Goal: Transaction & Acquisition: Purchase product/service

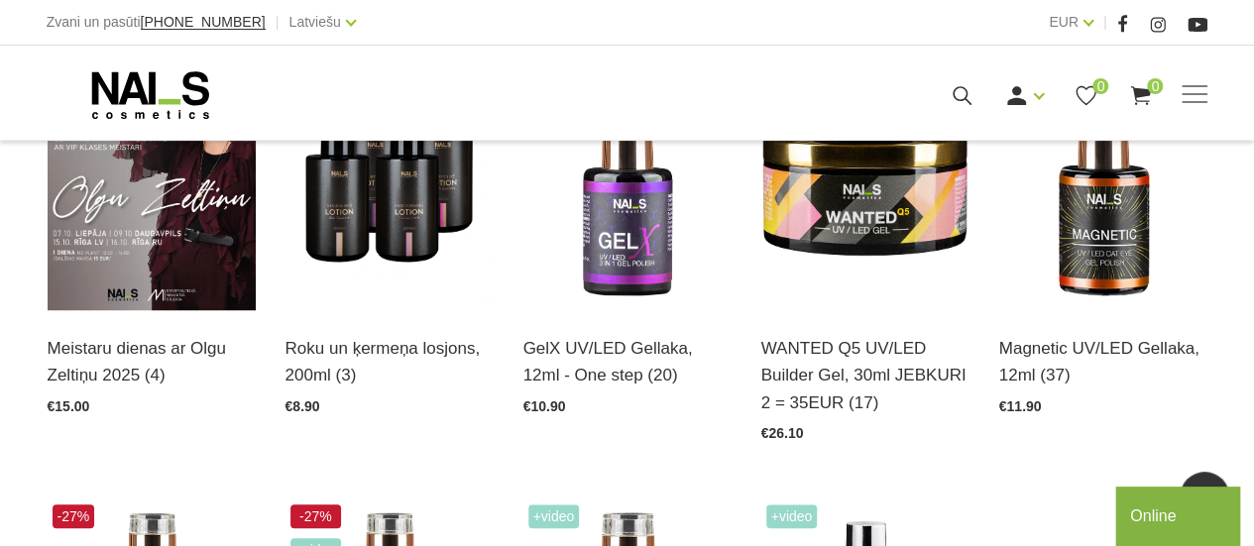
scroll to position [586, 0]
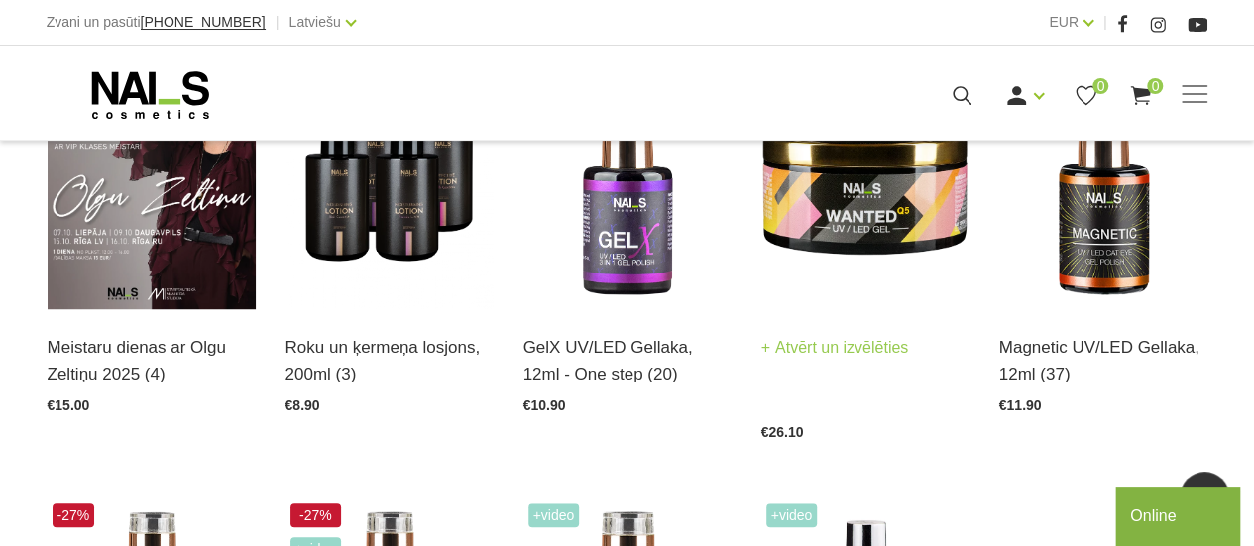
click at [843, 211] on img at bounding box center [865, 166] width 208 height 286
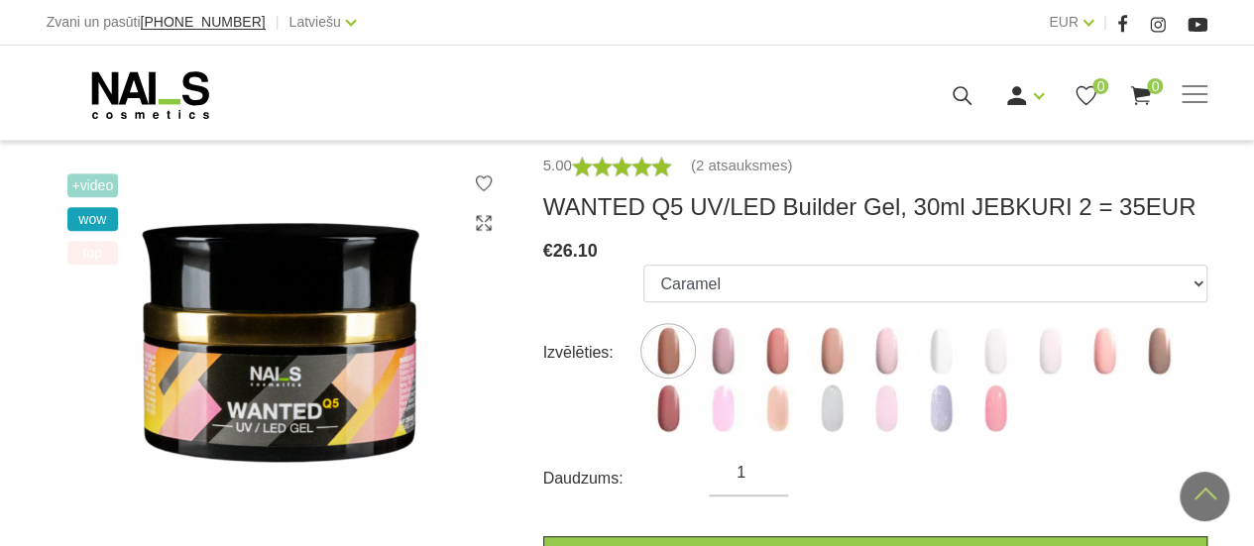
scroll to position [338, 0]
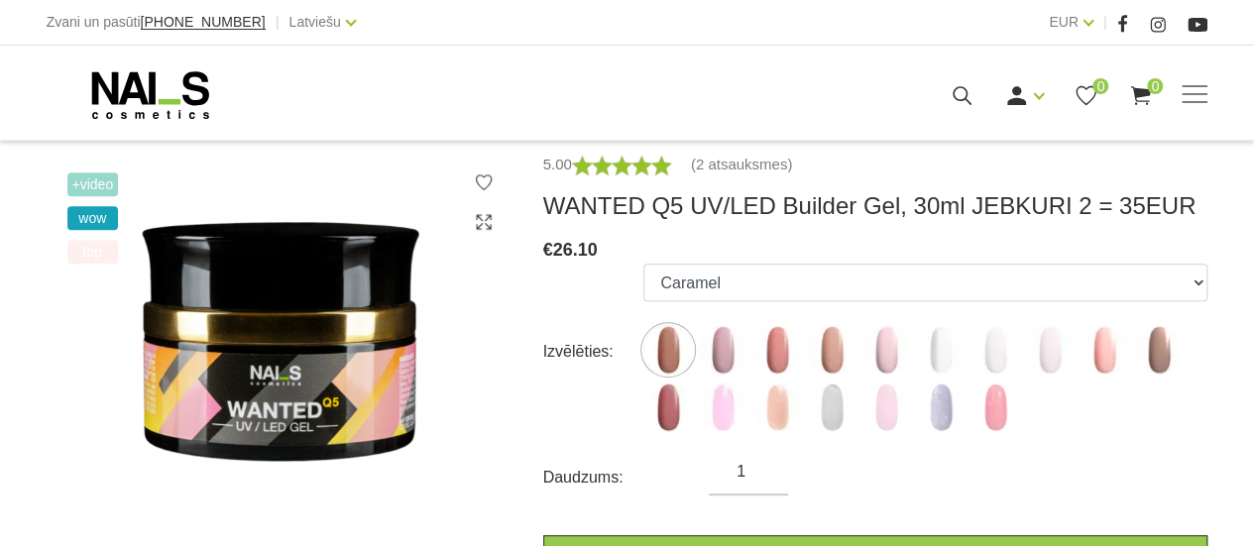
click at [519, 465] on div "+Video wow top" at bounding box center [281, 428] width 496 height 551
click at [458, 479] on img at bounding box center [281, 343] width 466 height 380
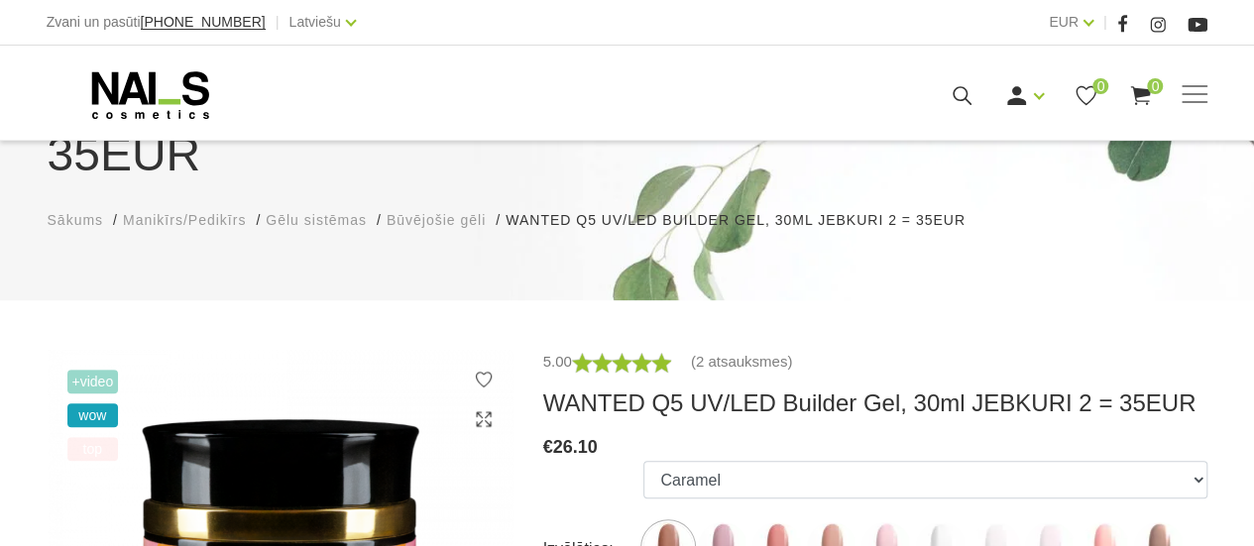
scroll to position [0, 0]
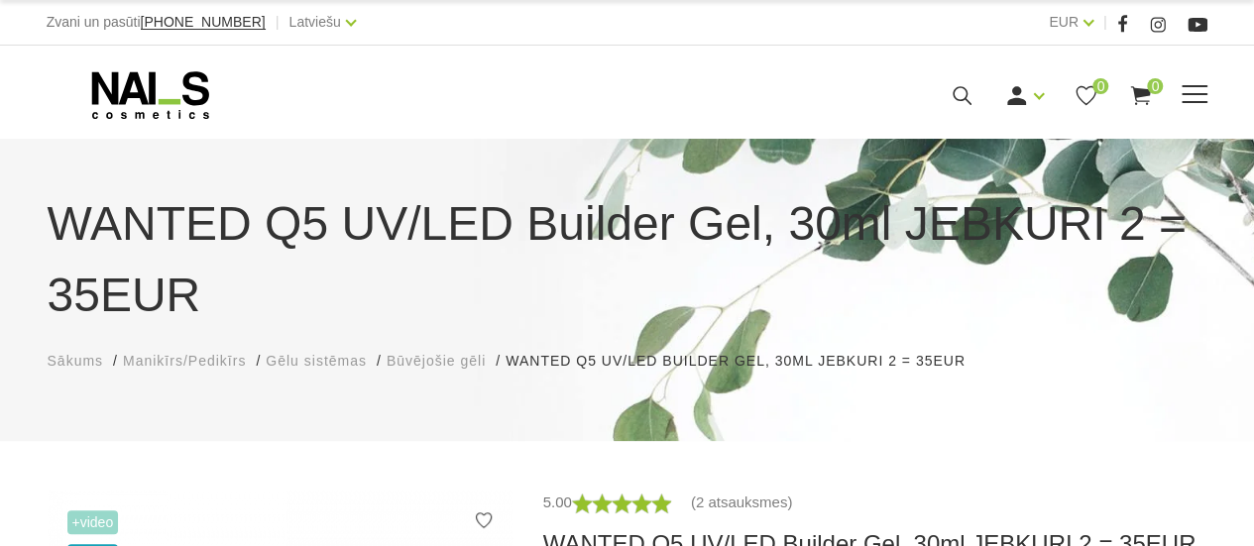
click at [1207, 91] on span at bounding box center [1195, 95] width 26 height 20
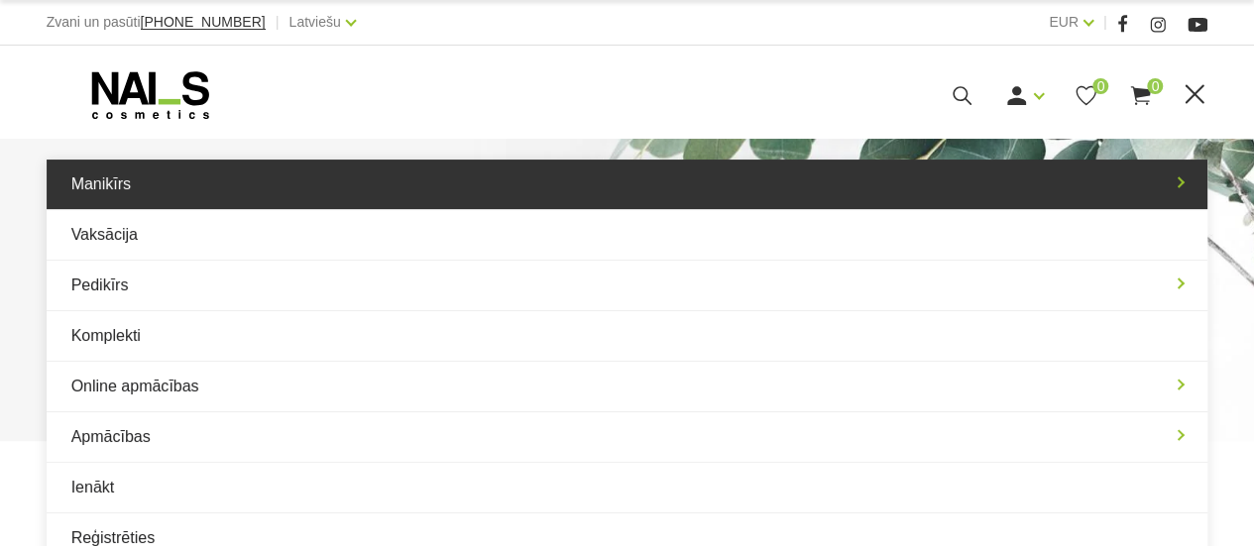
click at [1115, 170] on link "Manikīrs" at bounding box center [628, 185] width 1162 height 50
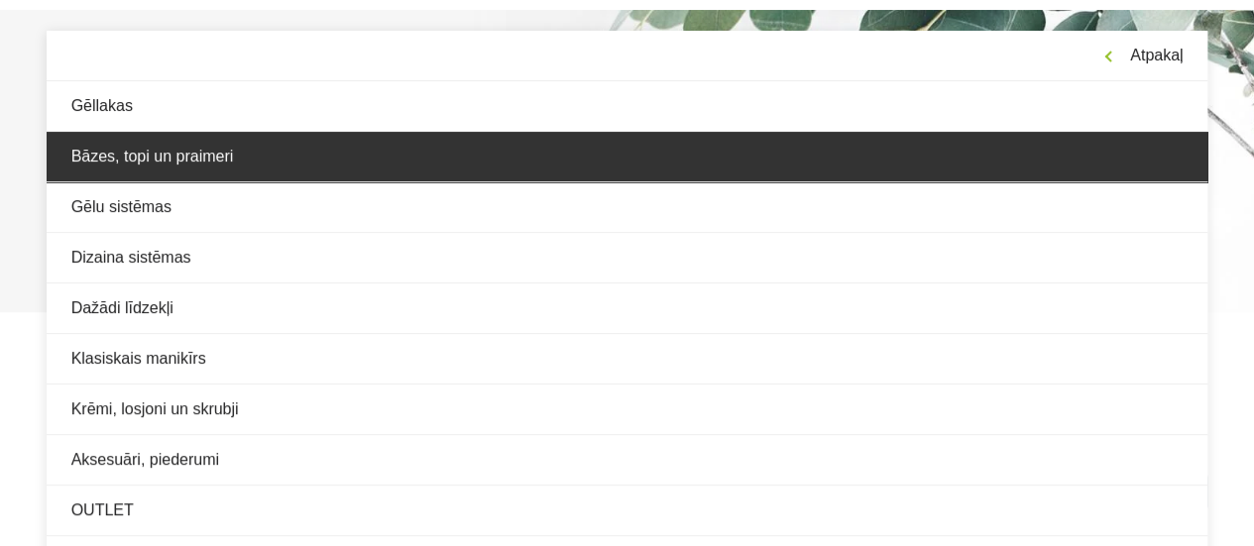
scroll to position [151, 0]
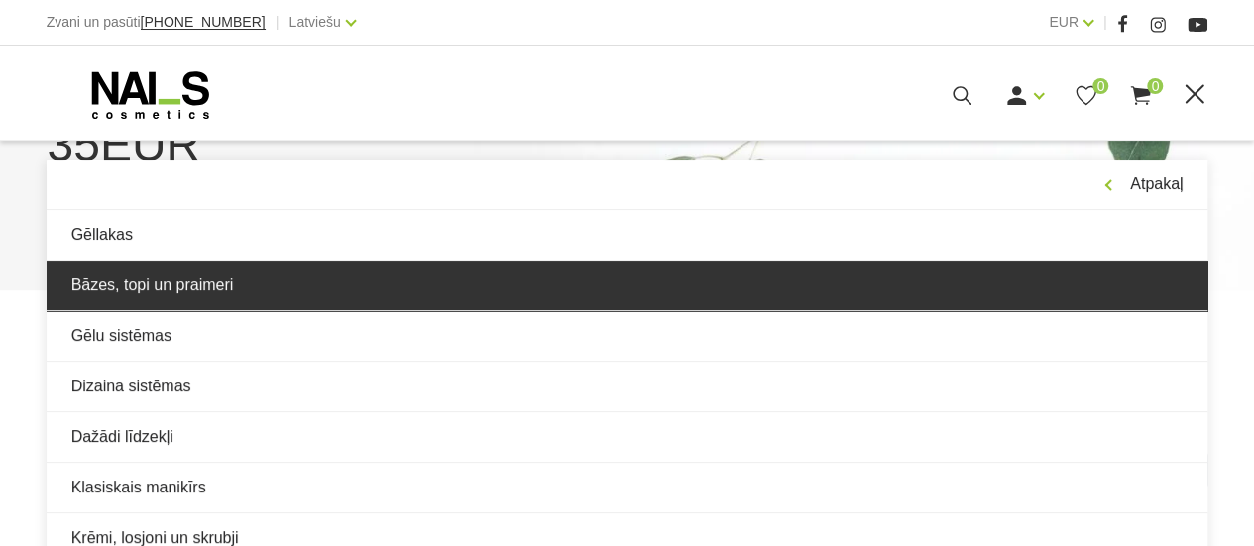
click at [748, 269] on link "Bāzes, topi un praimeri" at bounding box center [628, 286] width 1162 height 50
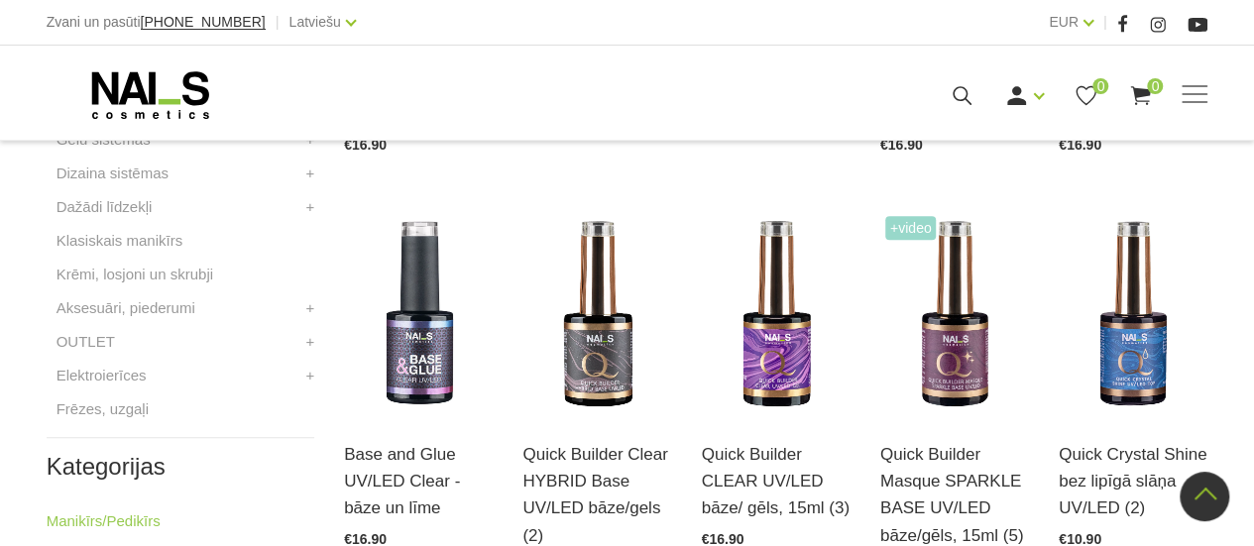
scroll to position [821, 0]
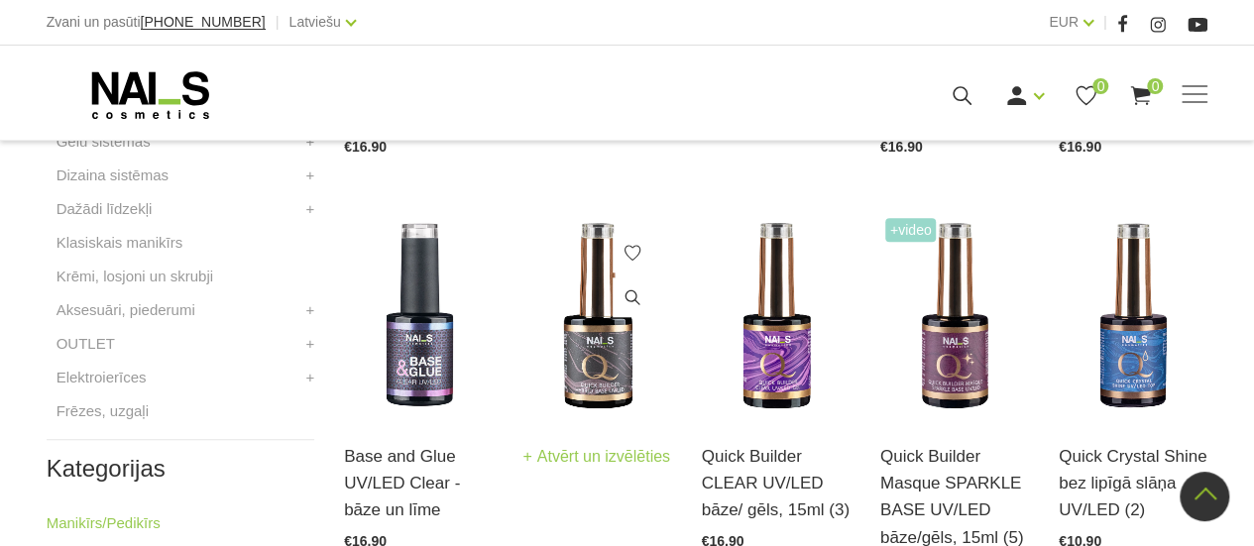
click at [575, 315] on img at bounding box center [596, 315] width 149 height 205
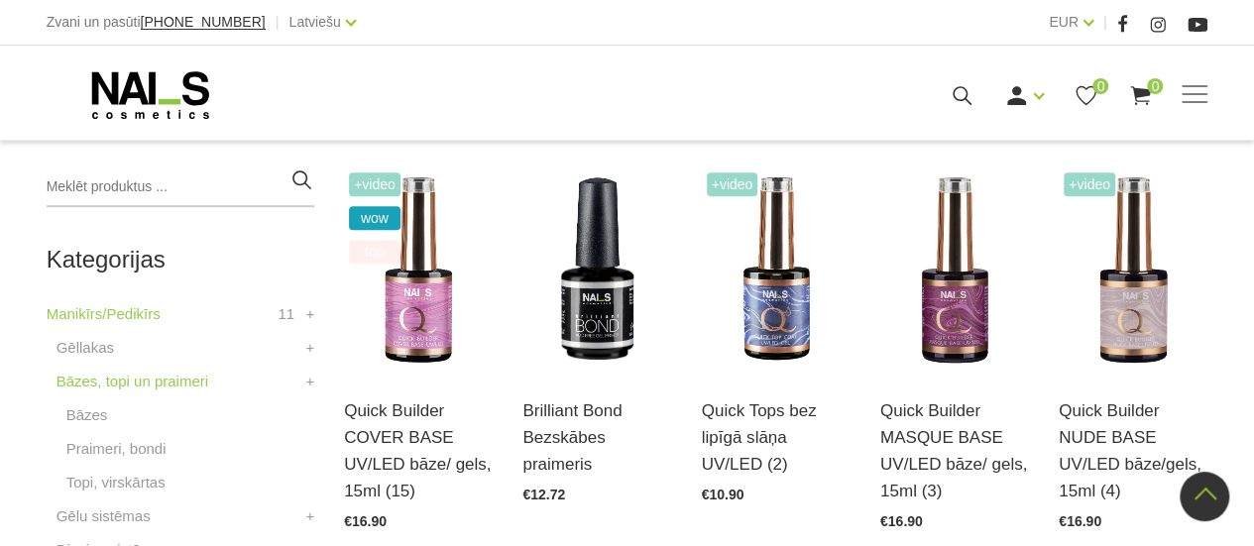
scroll to position [447, 0]
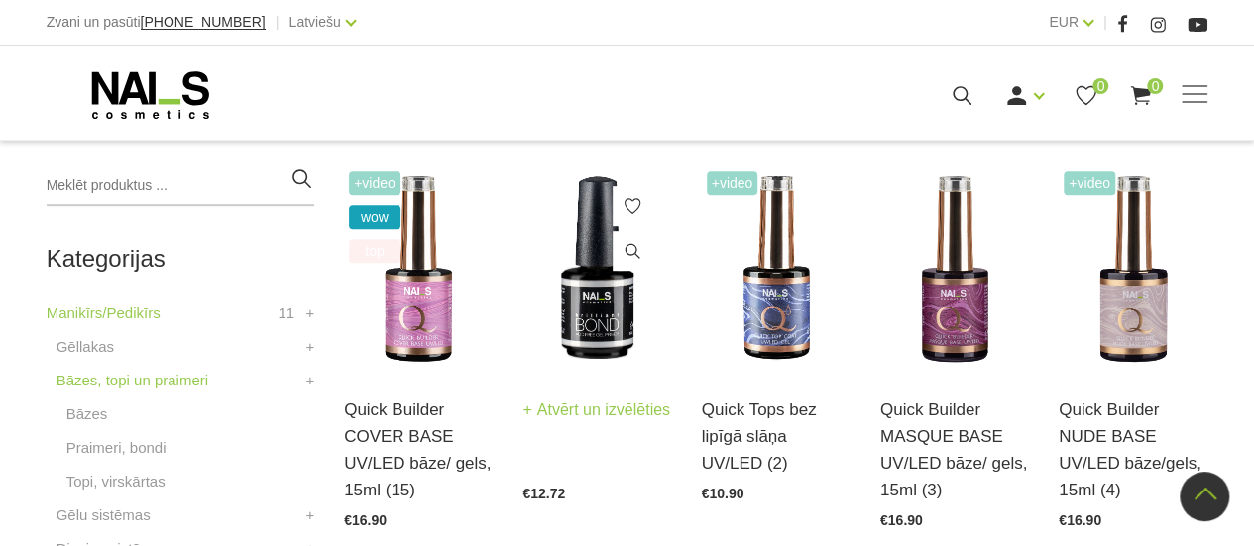
click at [604, 318] on img at bounding box center [596, 269] width 149 height 205
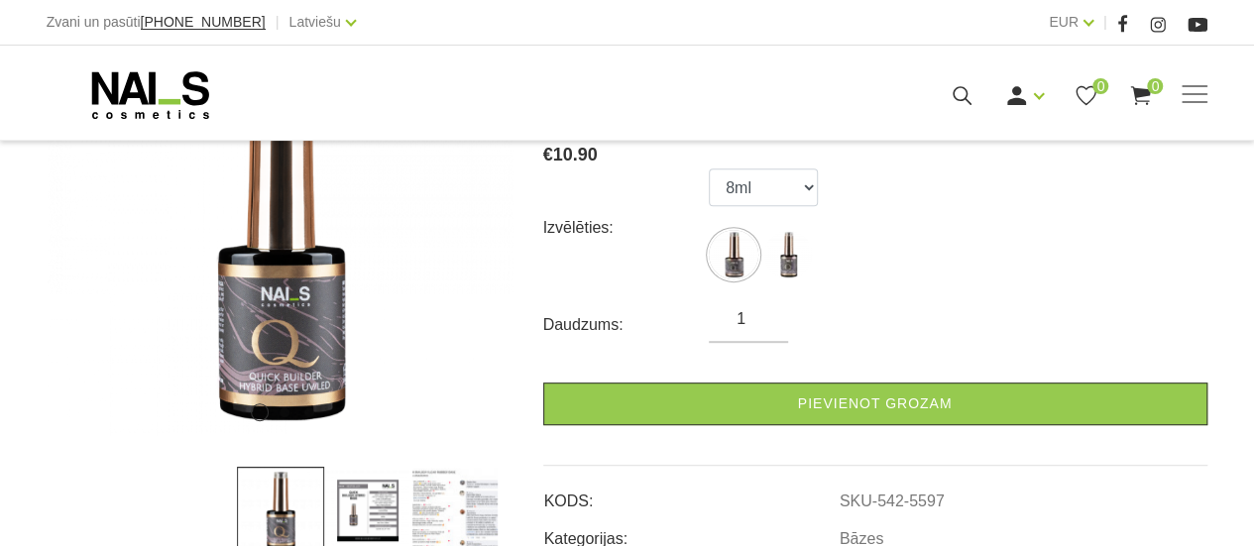
scroll to position [410, 0]
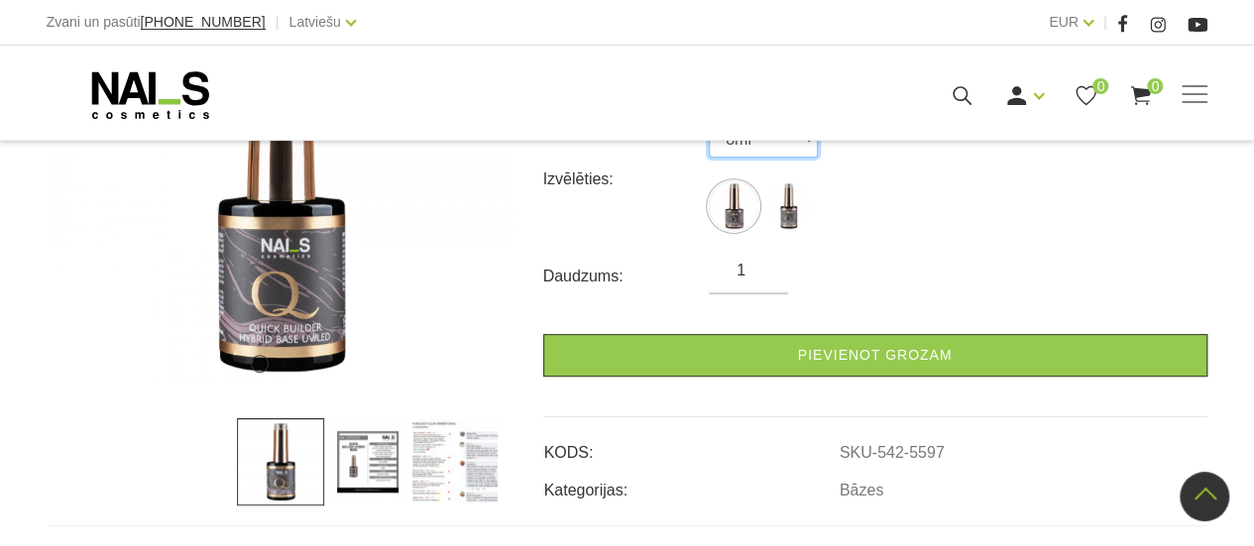
click at [765, 147] on select "8ml 15ml" at bounding box center [763, 139] width 109 height 38
select select "5598"
click at [709, 120] on select "8ml 15ml" at bounding box center [763, 139] width 109 height 38
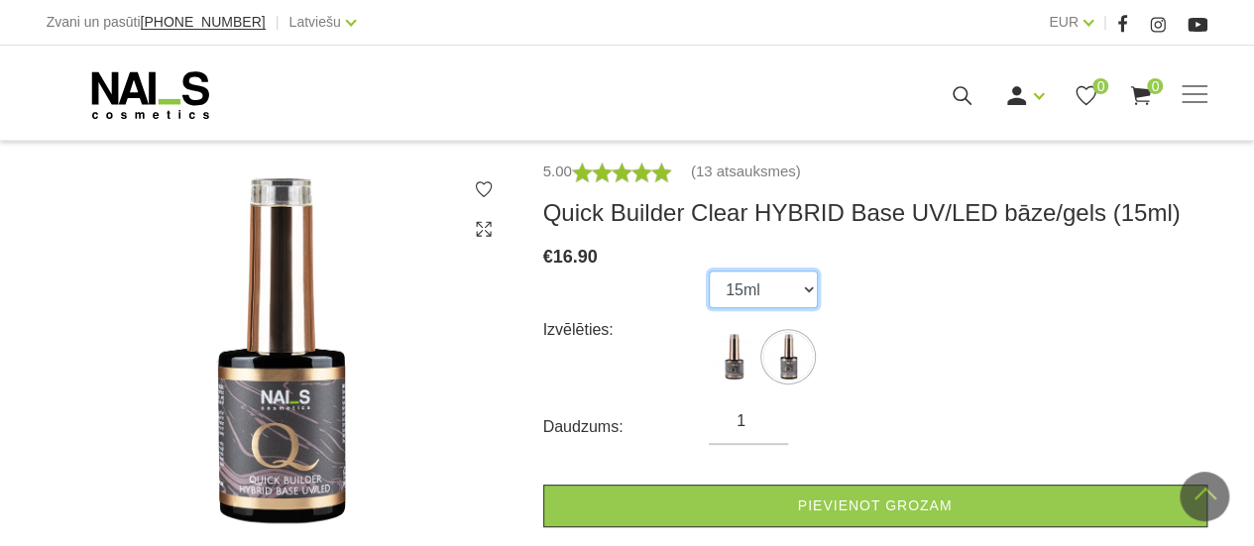
scroll to position [261, 0]
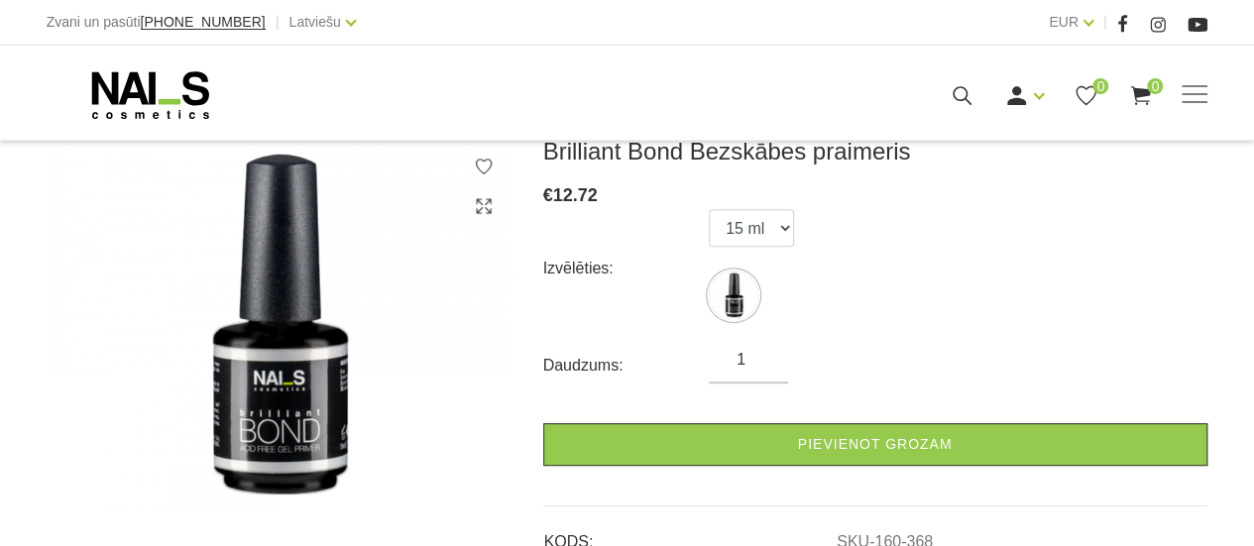
scroll to position [321, 0]
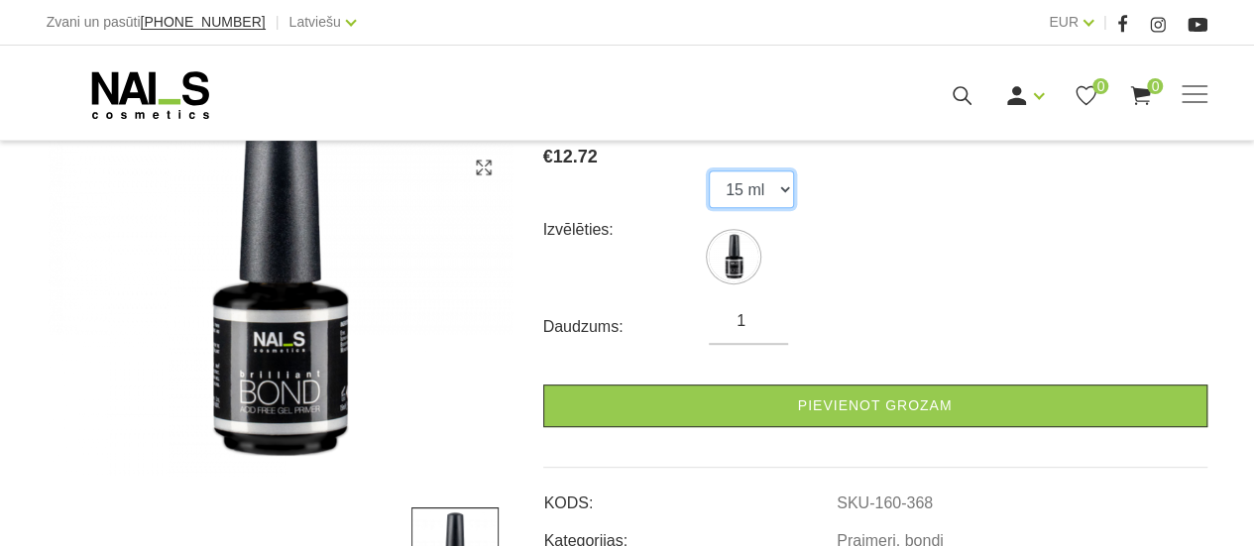
drag, startPoint x: 675, startPoint y: 269, endPoint x: 666, endPoint y: 277, distance: 11.9
click at [666, 277] on div "Izvēlēties: 15 ml" at bounding box center [875, 229] width 664 height 119
click at [654, 264] on div "Izvēlēties: 15 ml" at bounding box center [875, 229] width 664 height 119
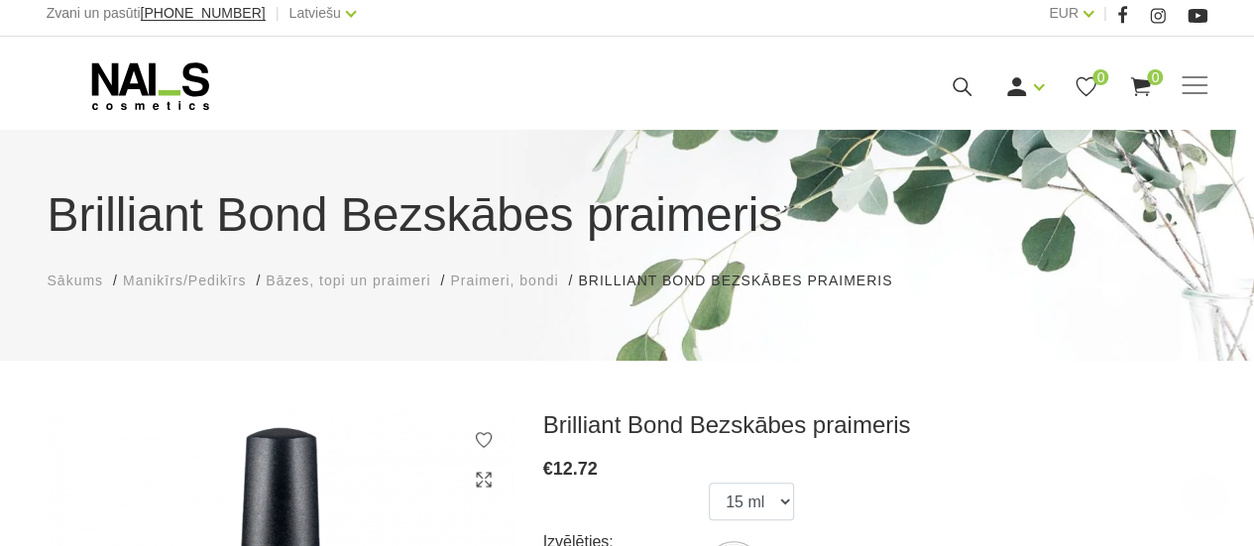
scroll to position [0, 0]
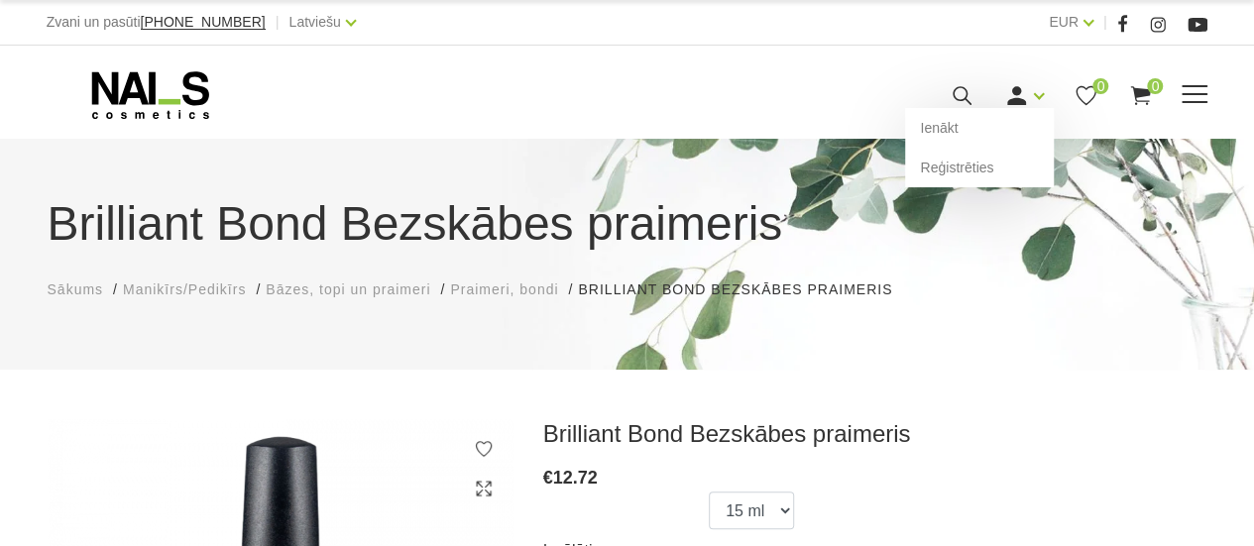
click at [1028, 90] on icon at bounding box center [1016, 95] width 25 height 25
click at [968, 128] on link "Ienākt" at bounding box center [979, 128] width 149 height 40
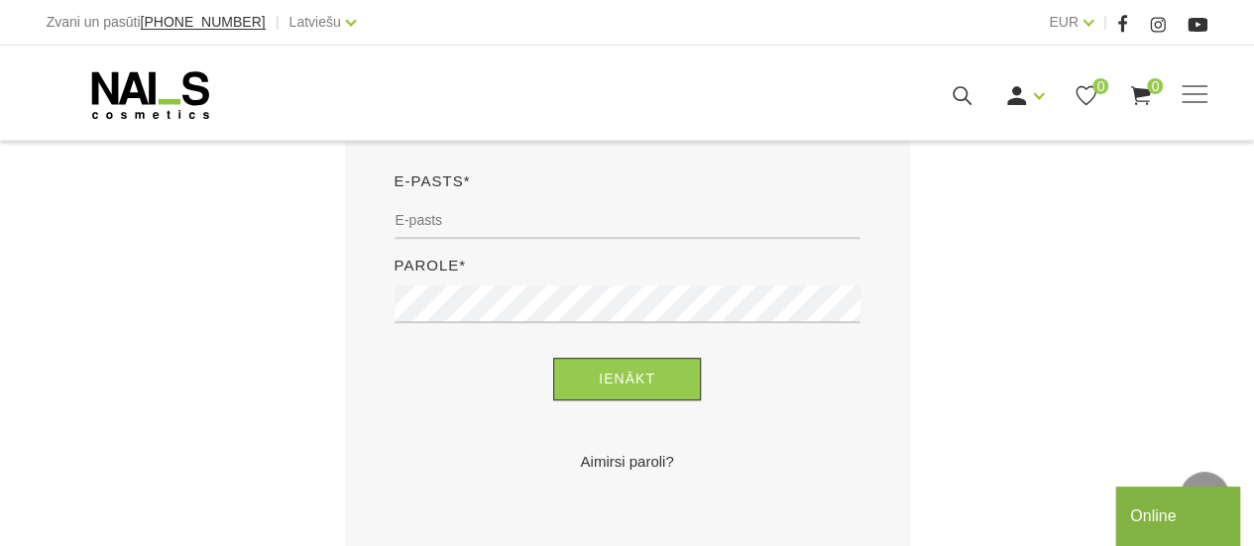
scroll to position [487, 0]
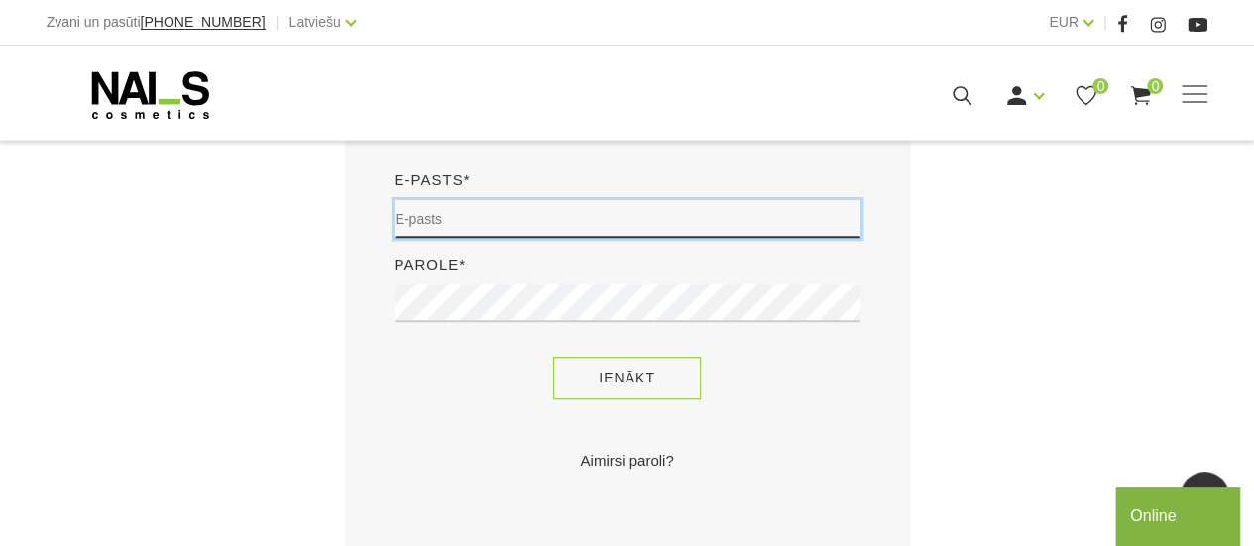
type input "linda.garbile@gmail.com"
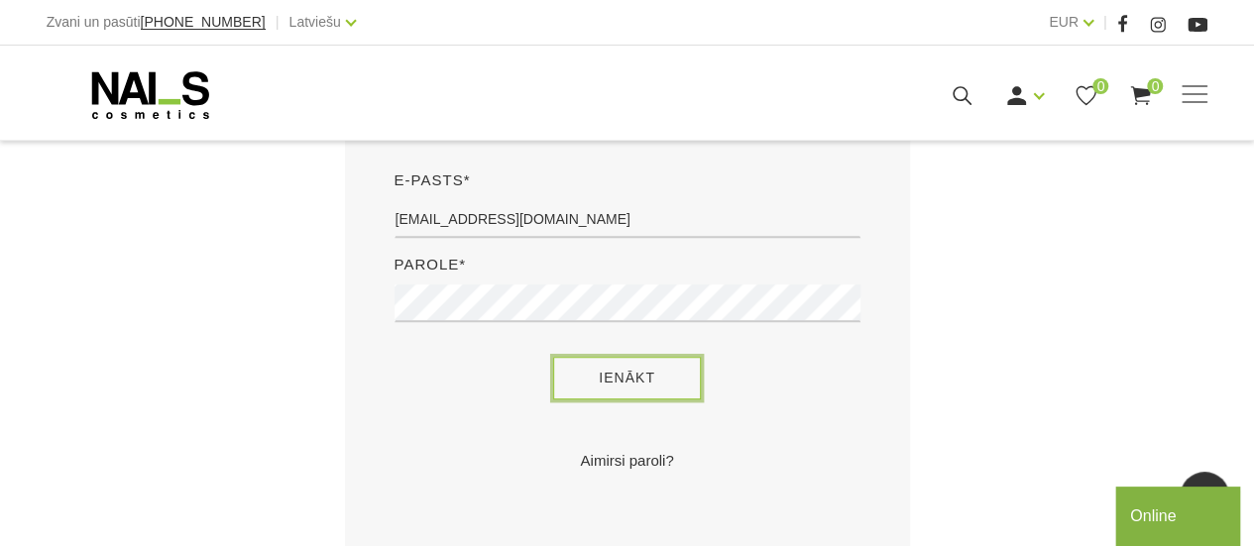
click at [648, 382] on button "Ienākt" at bounding box center [627, 378] width 148 height 43
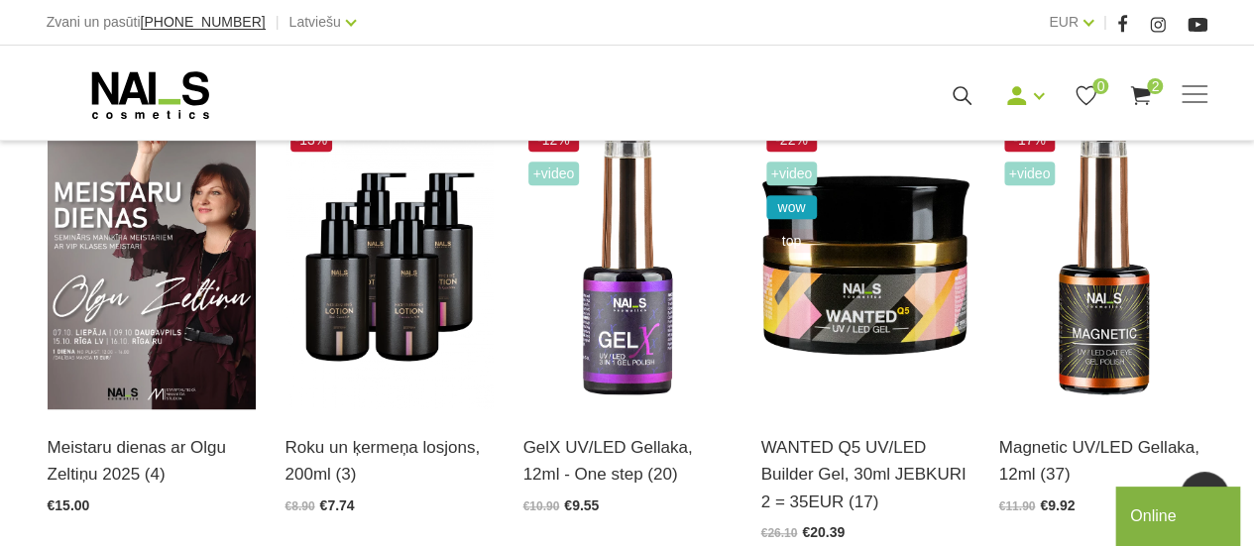
scroll to position [558, 0]
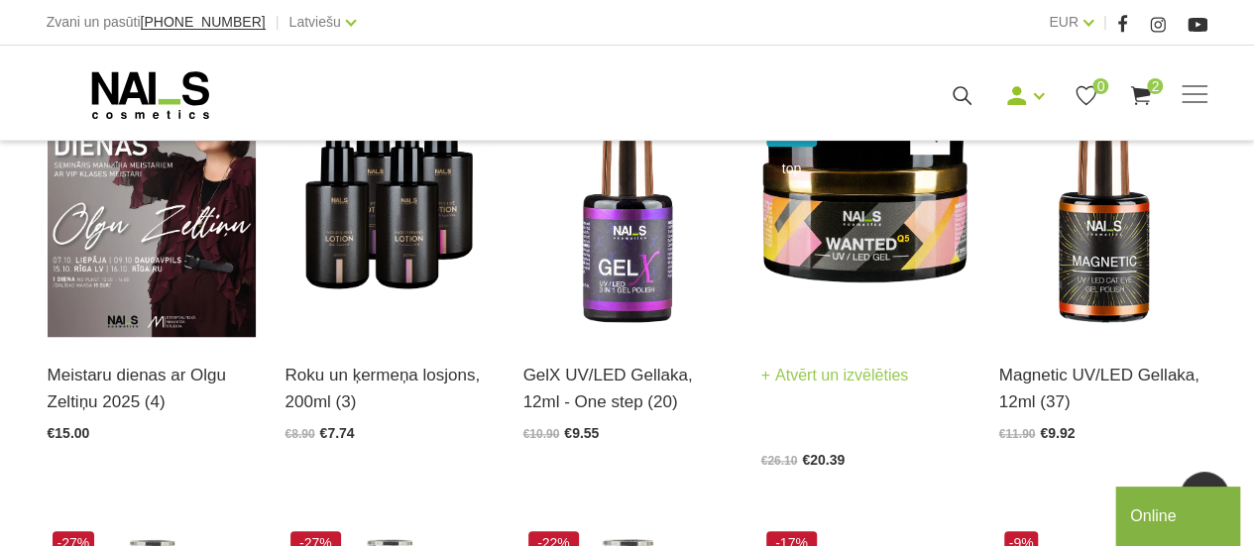
click at [832, 217] on img at bounding box center [865, 194] width 208 height 286
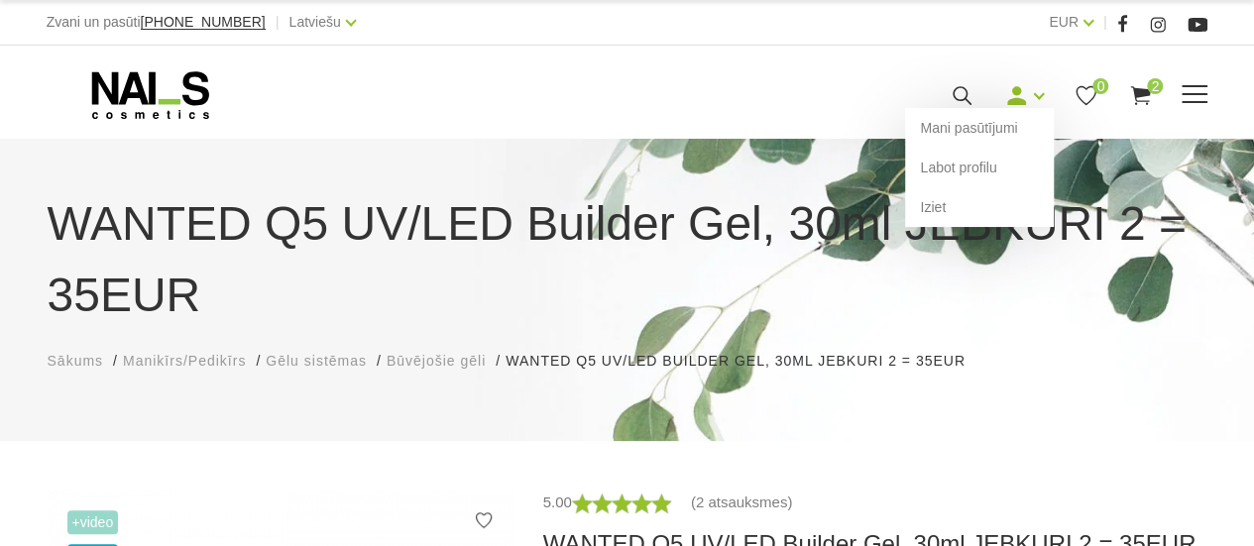
click at [1032, 91] on div "Mani pasūtījumi Labot profilu Iziet" at bounding box center [1024, 95] width 40 height 25
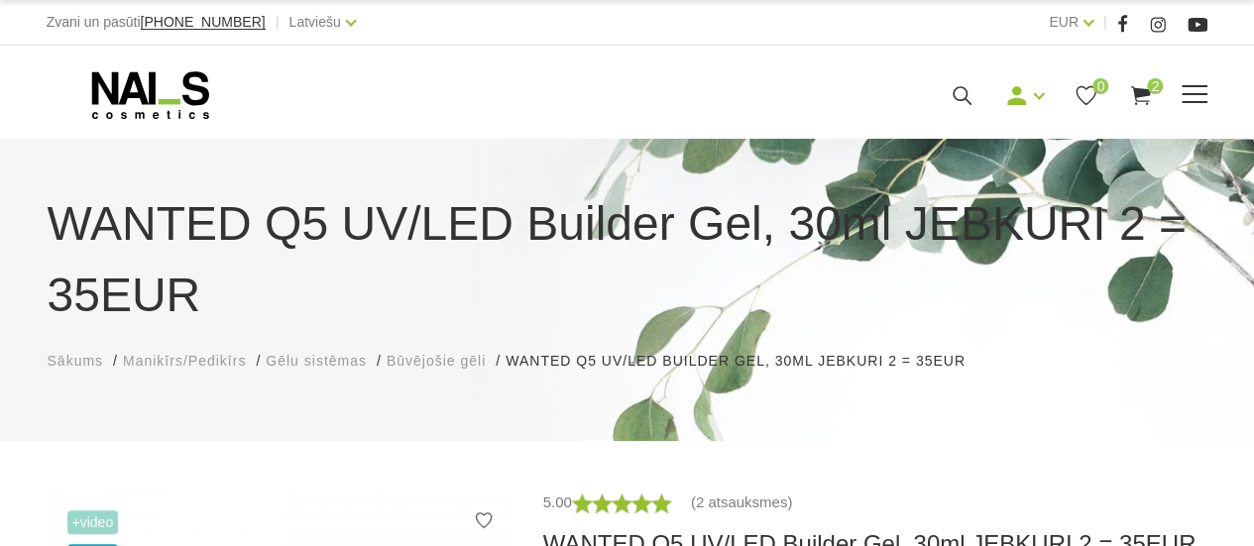
click at [1184, 99] on span at bounding box center [1195, 95] width 26 height 20
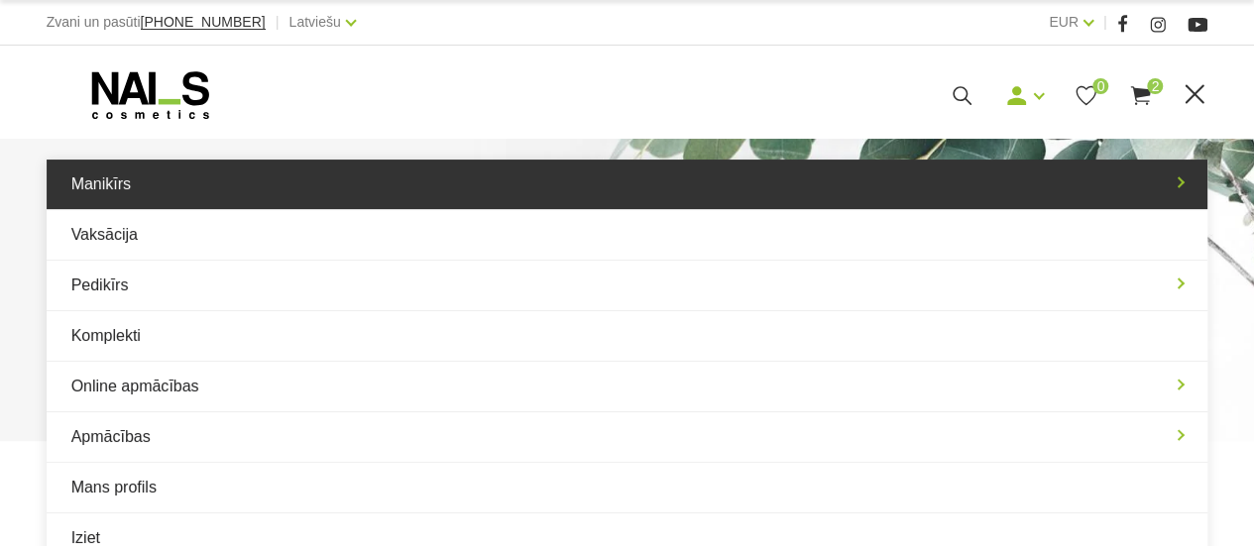
click at [812, 205] on link "Manikīrs" at bounding box center [628, 185] width 1162 height 50
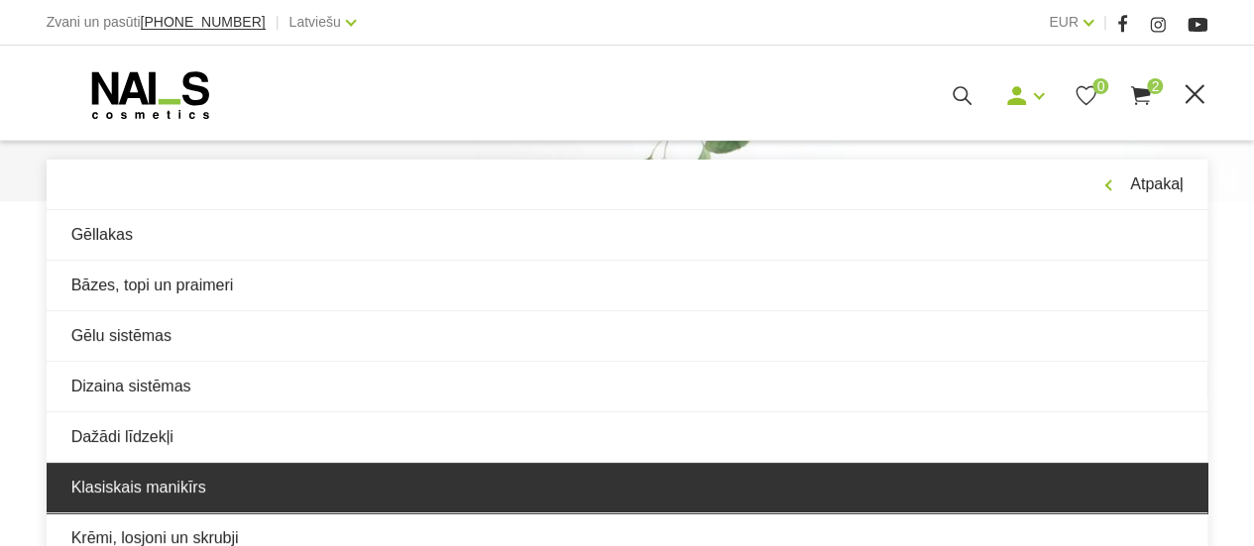
scroll to position [258, 0]
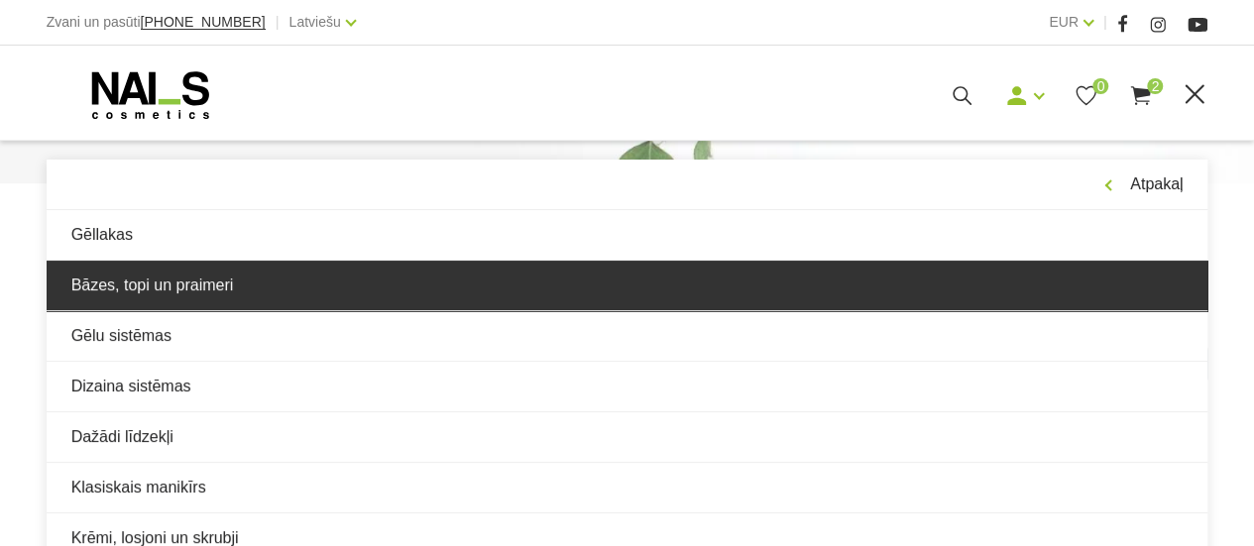
click at [601, 265] on link "Bāzes, topi un praimeri" at bounding box center [628, 286] width 1162 height 50
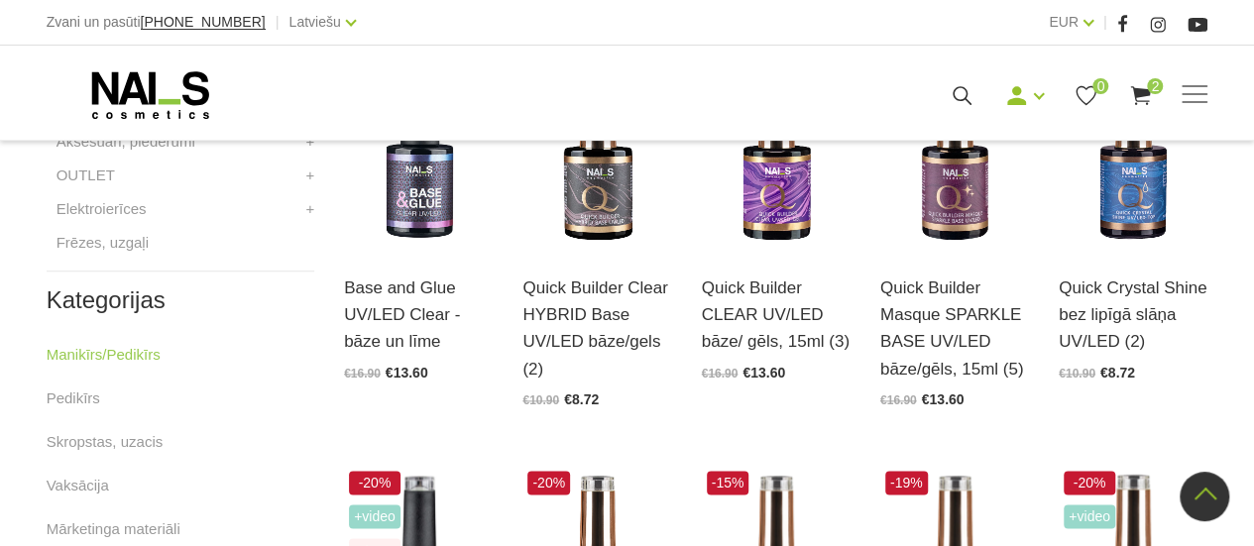
scroll to position [990, 0]
click at [601, 265] on div "Quick Builder Clear HYBRID Base UV/LED bāze/gels (2) Atvērt un izvēlēties €10.9…" at bounding box center [596, 327] width 149 height 157
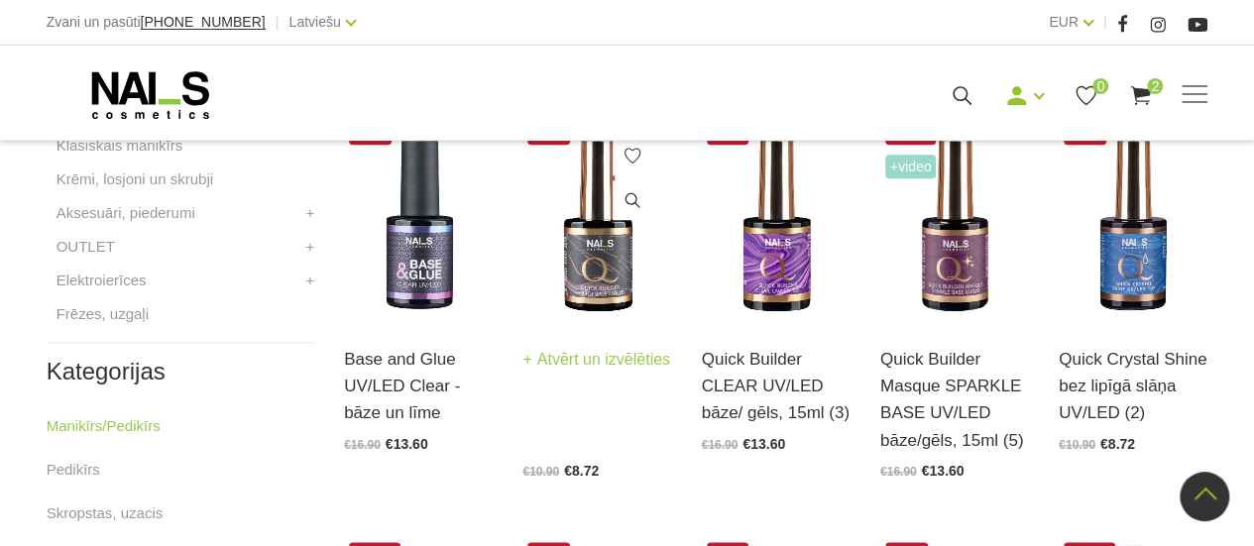
scroll to position [917, 0]
click at [569, 364] on link "Atvērt un izvēlēties" at bounding box center [596, 361] width 148 height 28
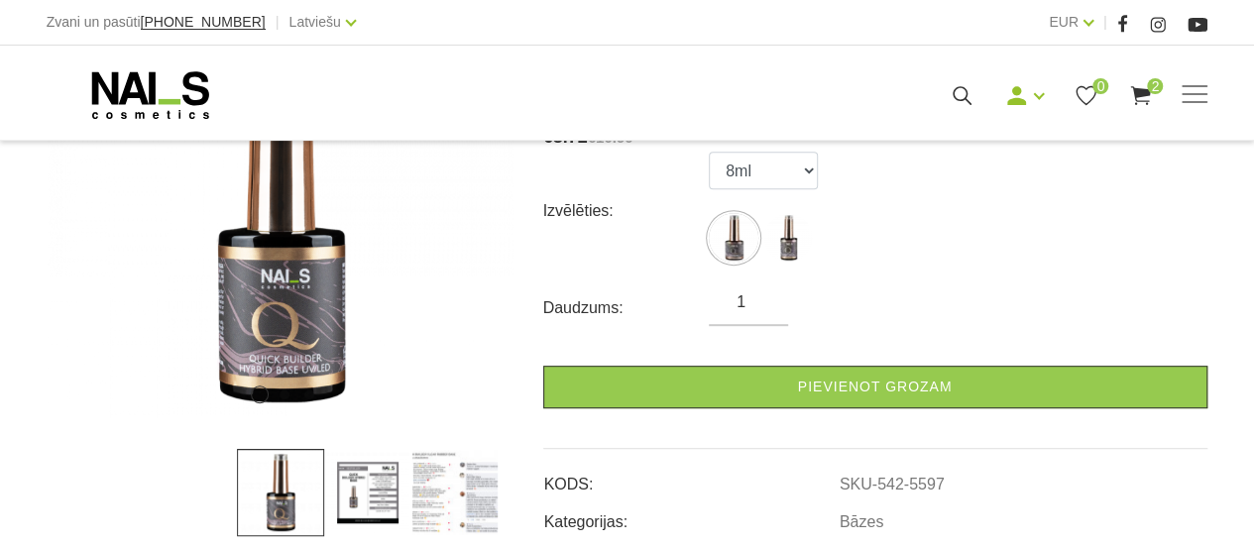
scroll to position [381, 0]
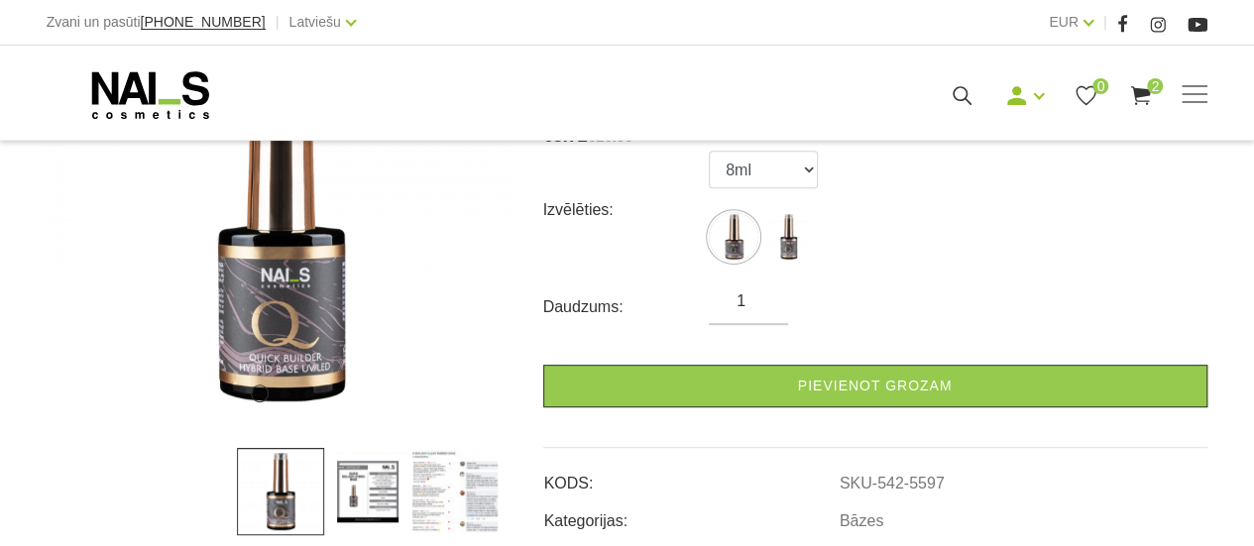
click at [375, 488] on img at bounding box center [367, 491] width 87 height 87
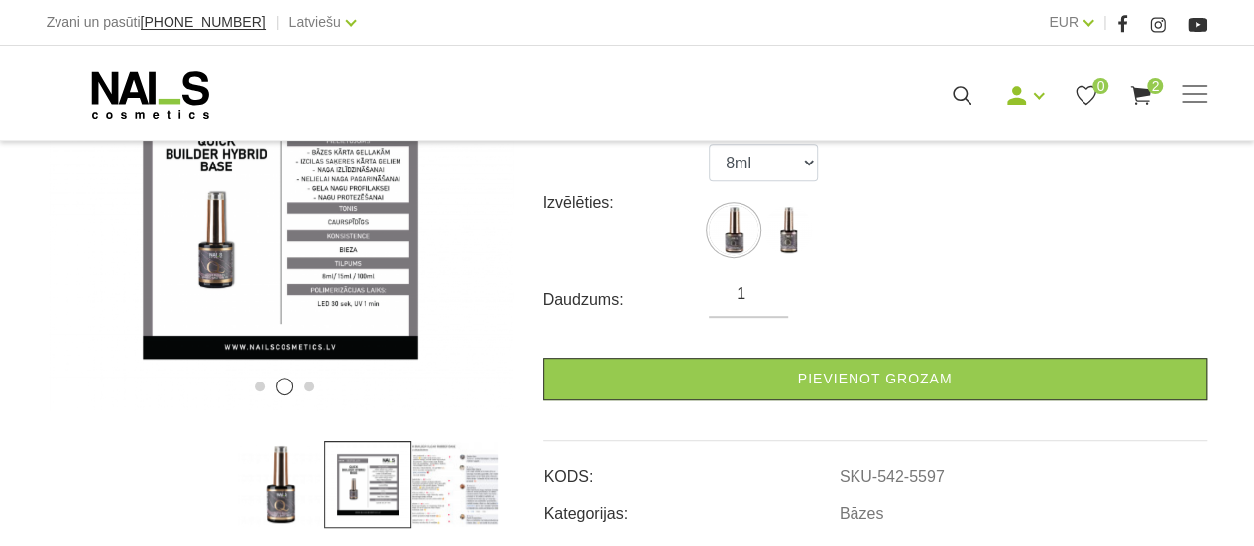
scroll to position [389, 0]
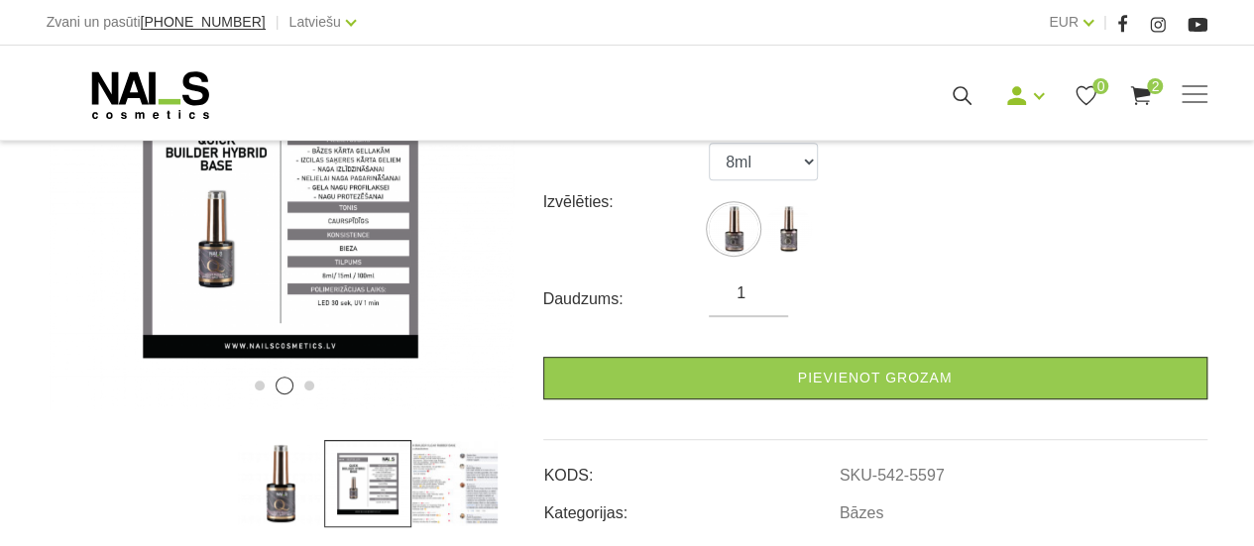
click at [454, 501] on img at bounding box center [454, 483] width 87 height 87
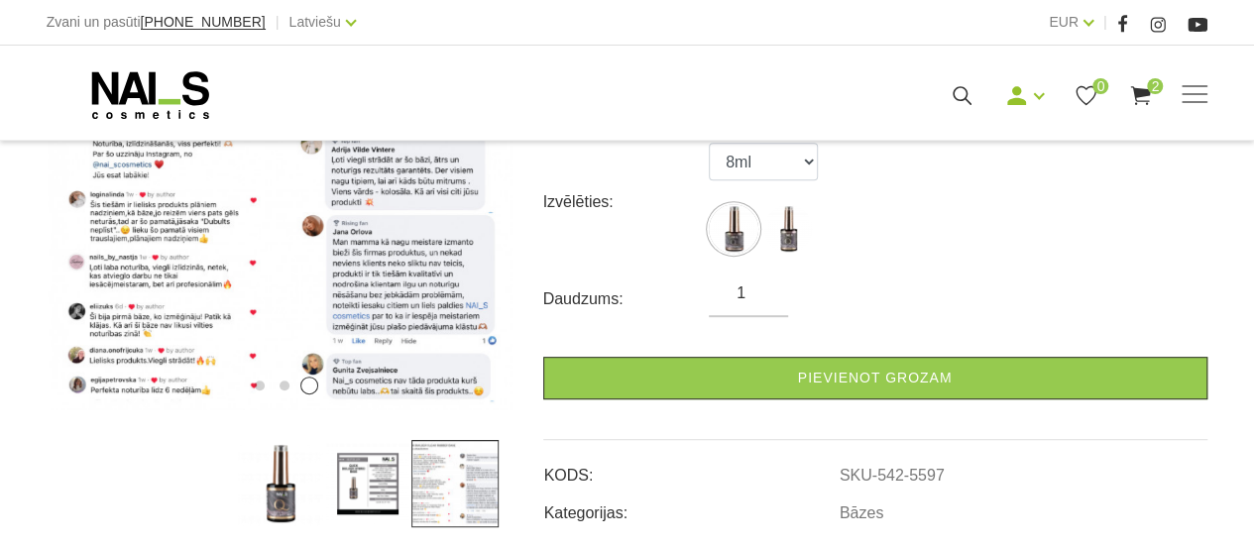
click at [377, 481] on img at bounding box center [367, 483] width 87 height 87
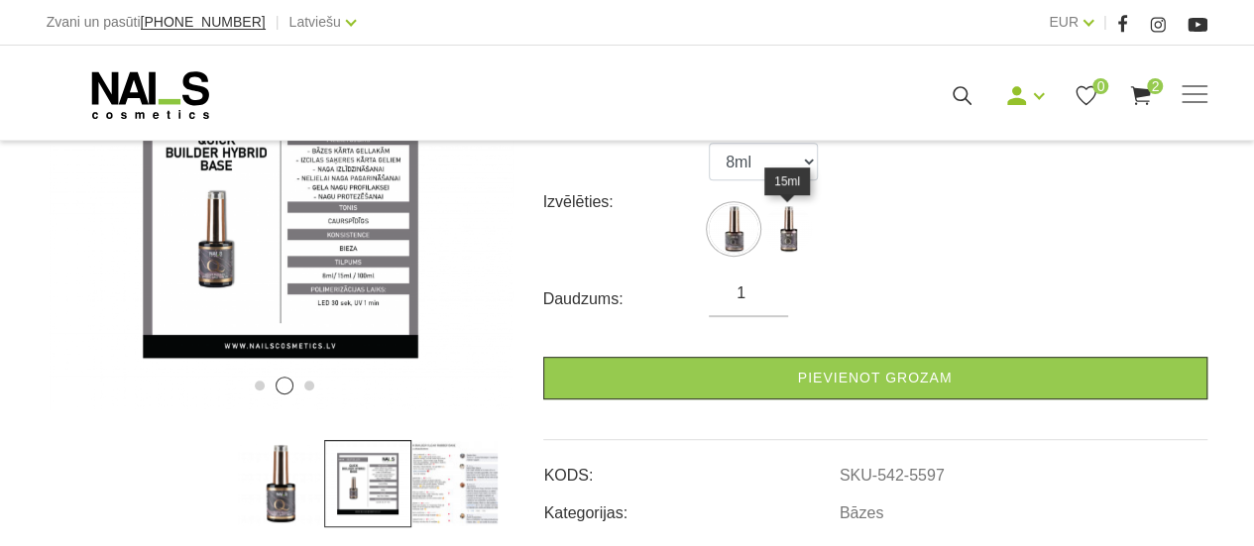
click at [792, 249] on img at bounding box center [788, 229] width 50 height 50
select select "5598"
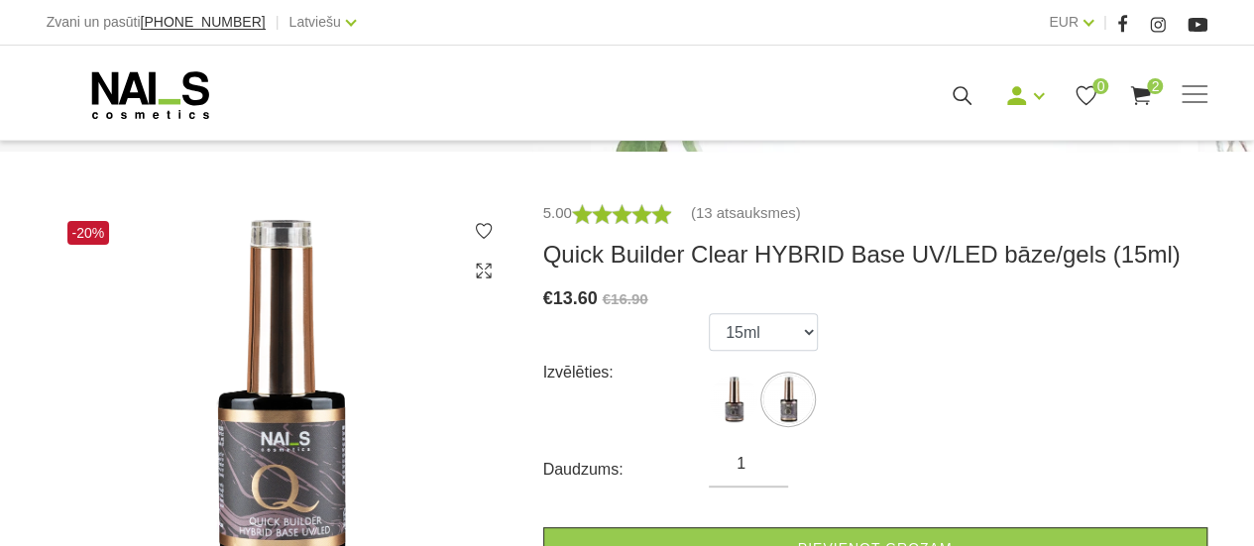
scroll to position [220, 0]
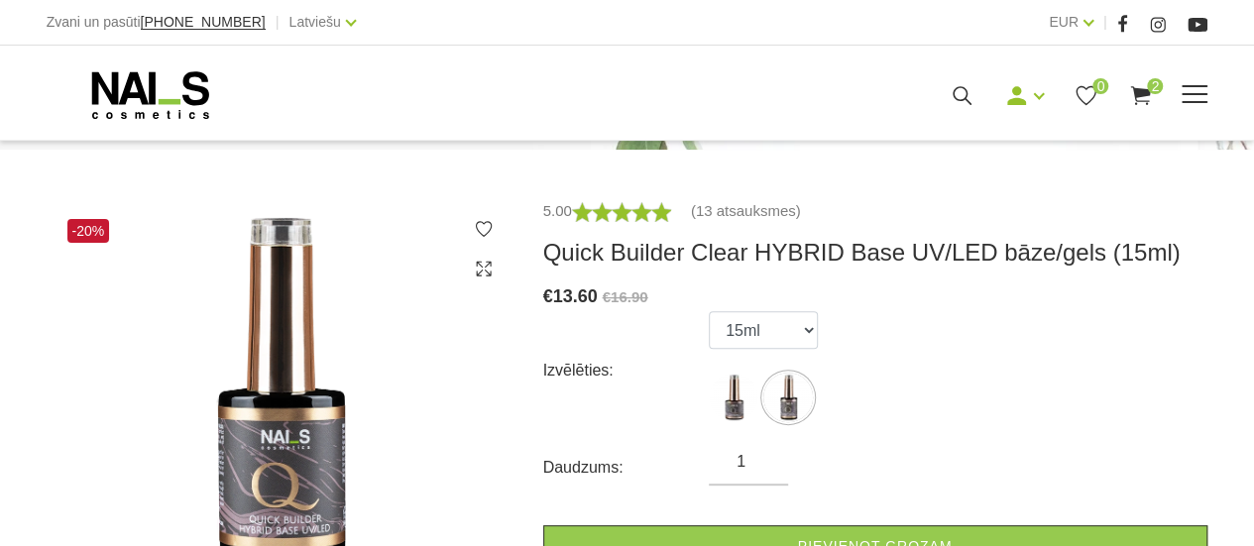
click at [1178, 61] on div "Manikīrs Gēllakas Bāzes, topi un praimeri Gēlu sistēmas Dizaina sistēmas Dažādi…" at bounding box center [627, 93] width 1254 height 94
click at [1191, 93] on span at bounding box center [1195, 94] width 26 height 2
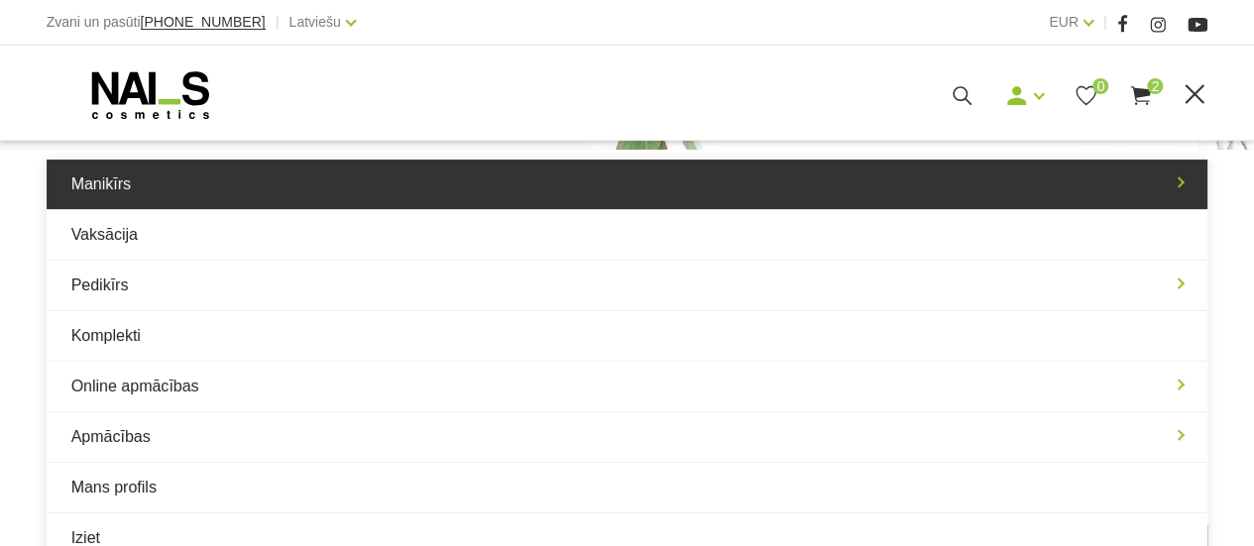
click at [1152, 178] on link "Manikīrs" at bounding box center [628, 185] width 1162 height 50
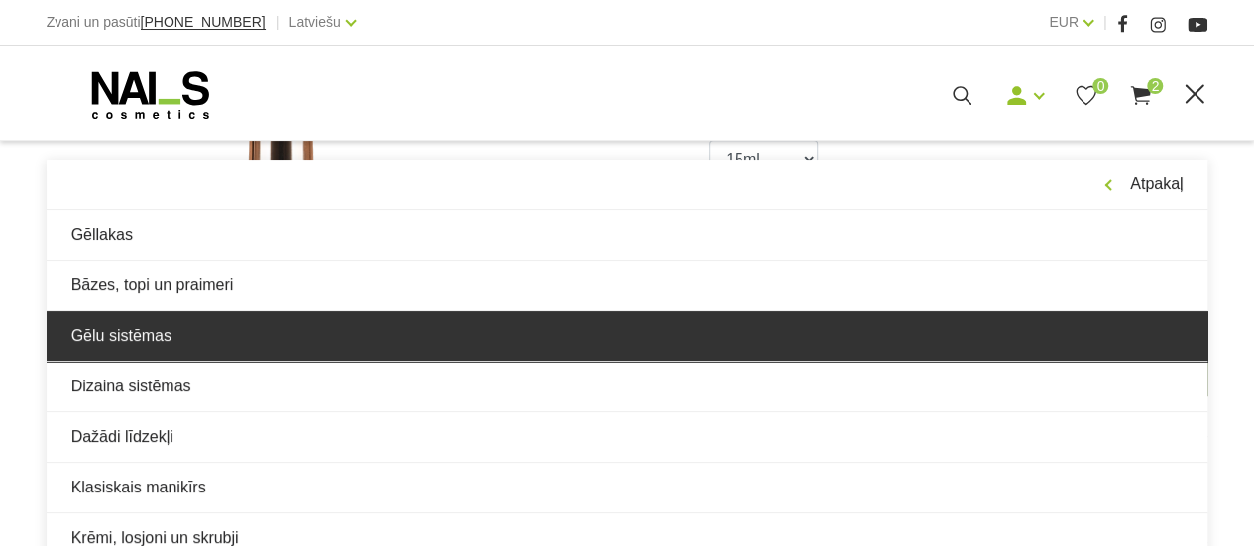
scroll to position [391, 0]
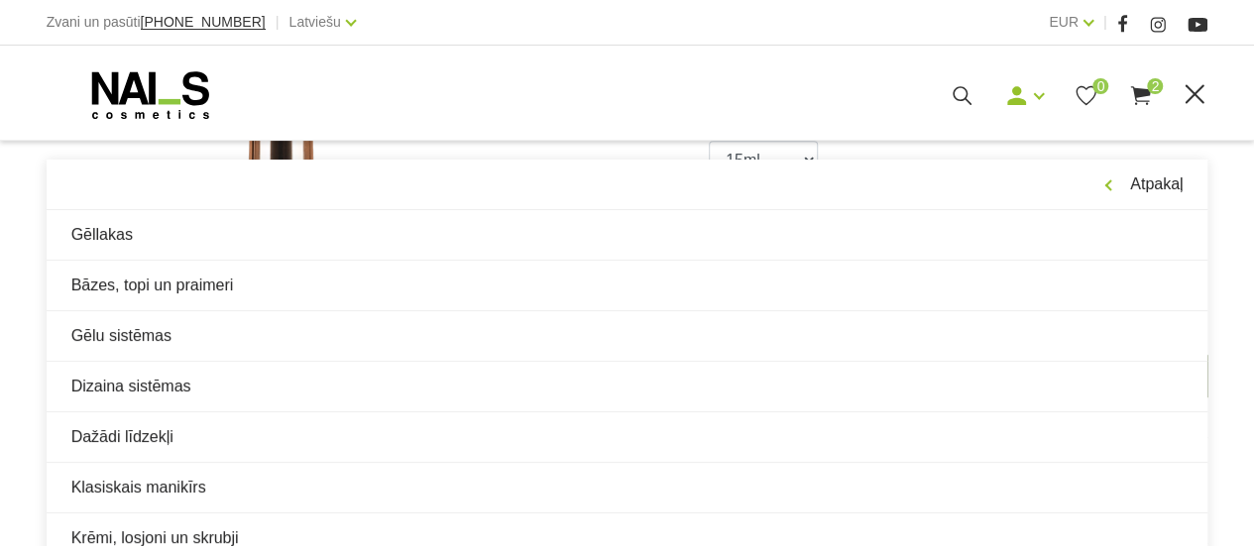
click at [900, 57] on div "Manikīrs Gēllakas Bāzes, topi un praimeri Gēlu sistēmas Dizaina sistēmas Dažādi…" at bounding box center [627, 93] width 1254 height 94
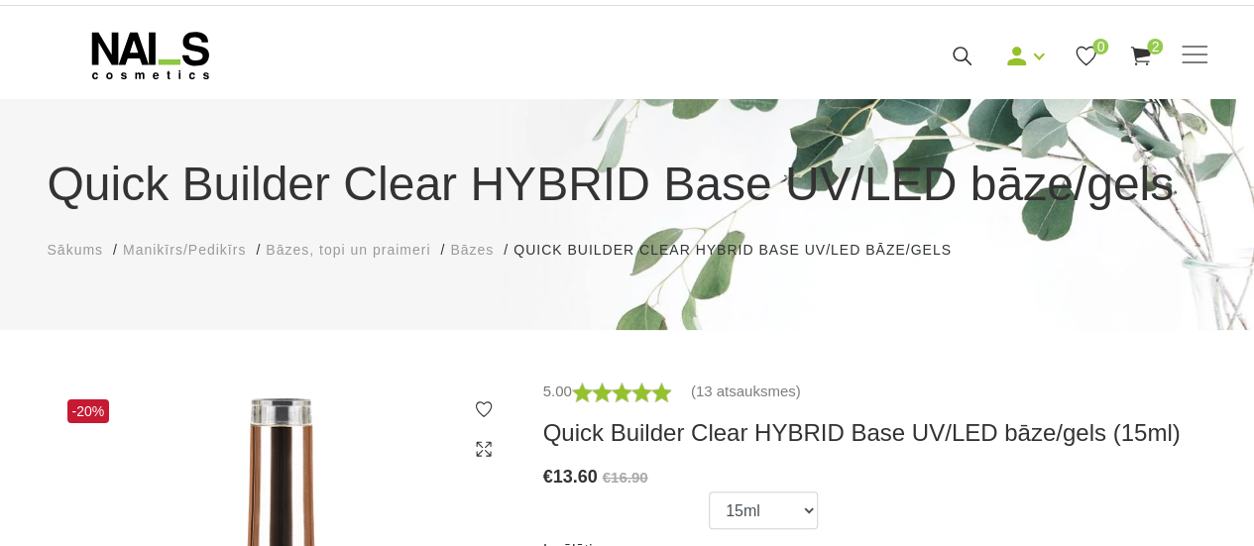
scroll to position [0, 0]
